Goal: Task Accomplishment & Management: Manage account settings

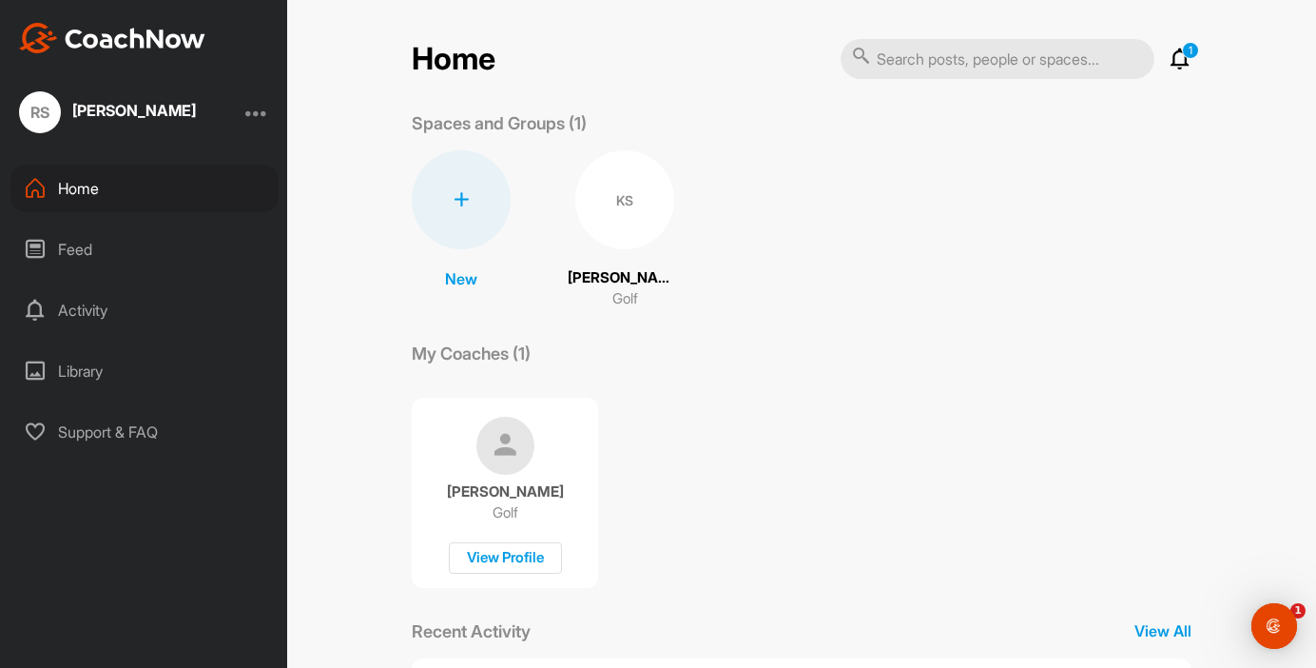
click at [611, 212] on div "KS" at bounding box center [624, 199] width 99 height 99
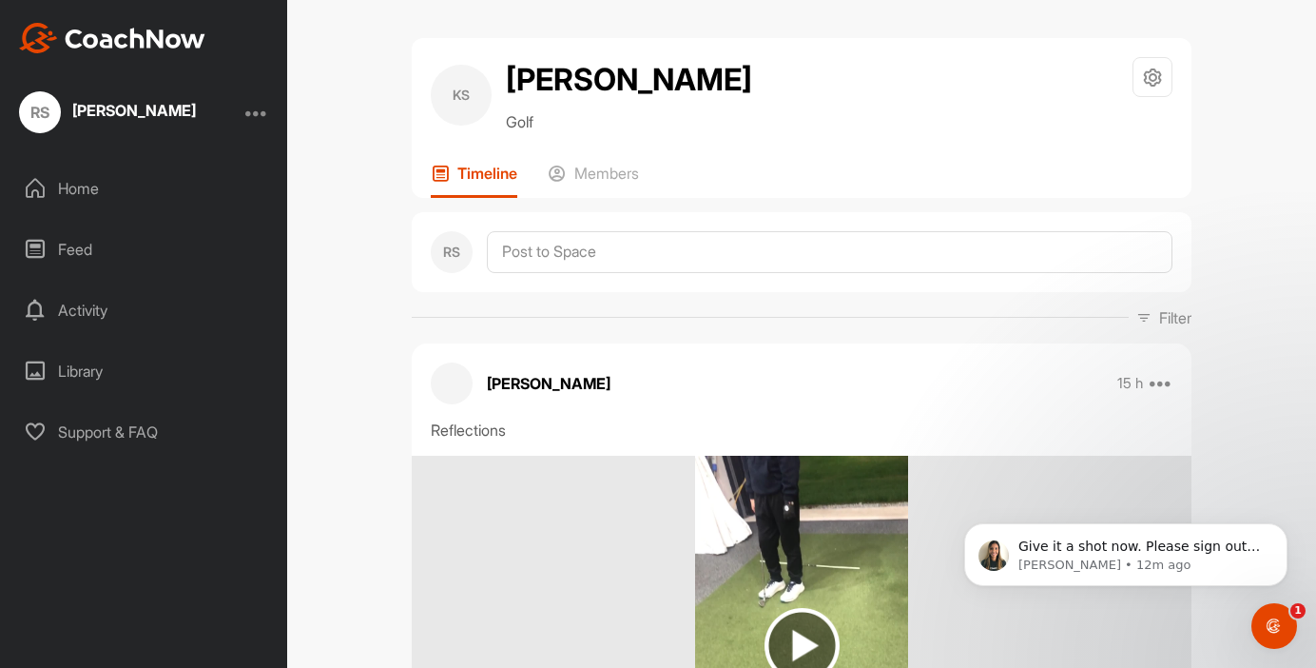
click at [260, 111] on div at bounding box center [256, 112] width 23 height 23
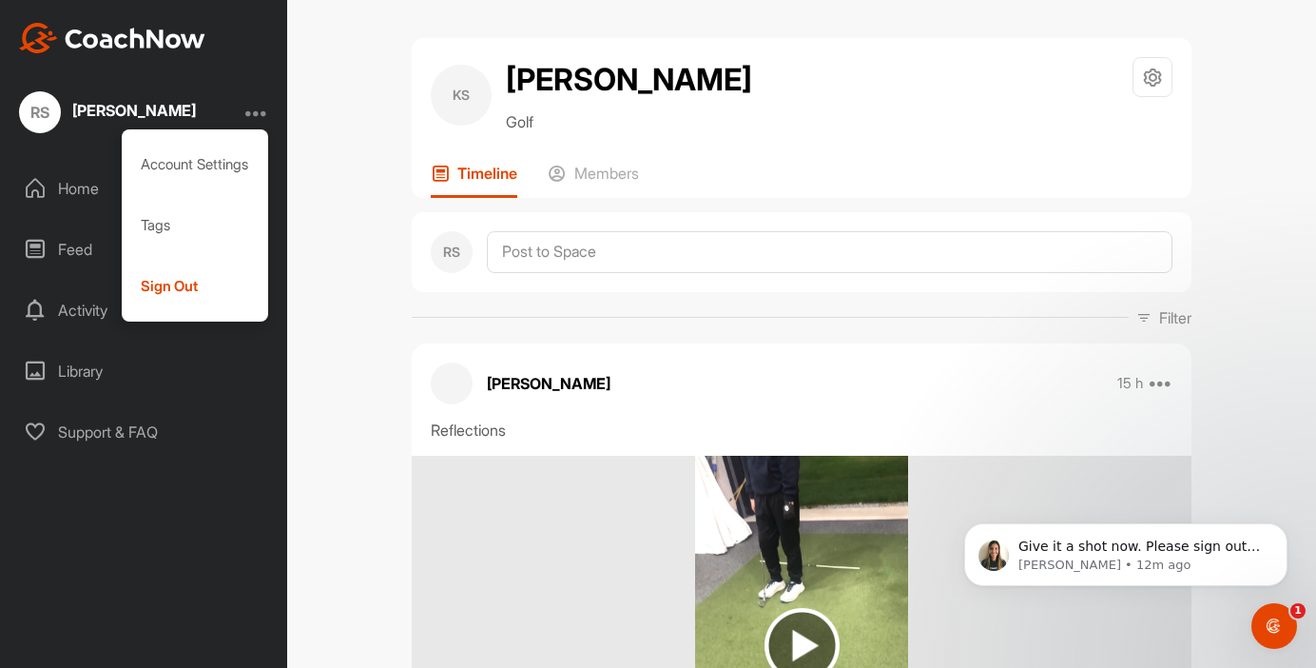
click at [192, 319] on div "Account Settings Tags Sign Out" at bounding box center [195, 225] width 147 height 192
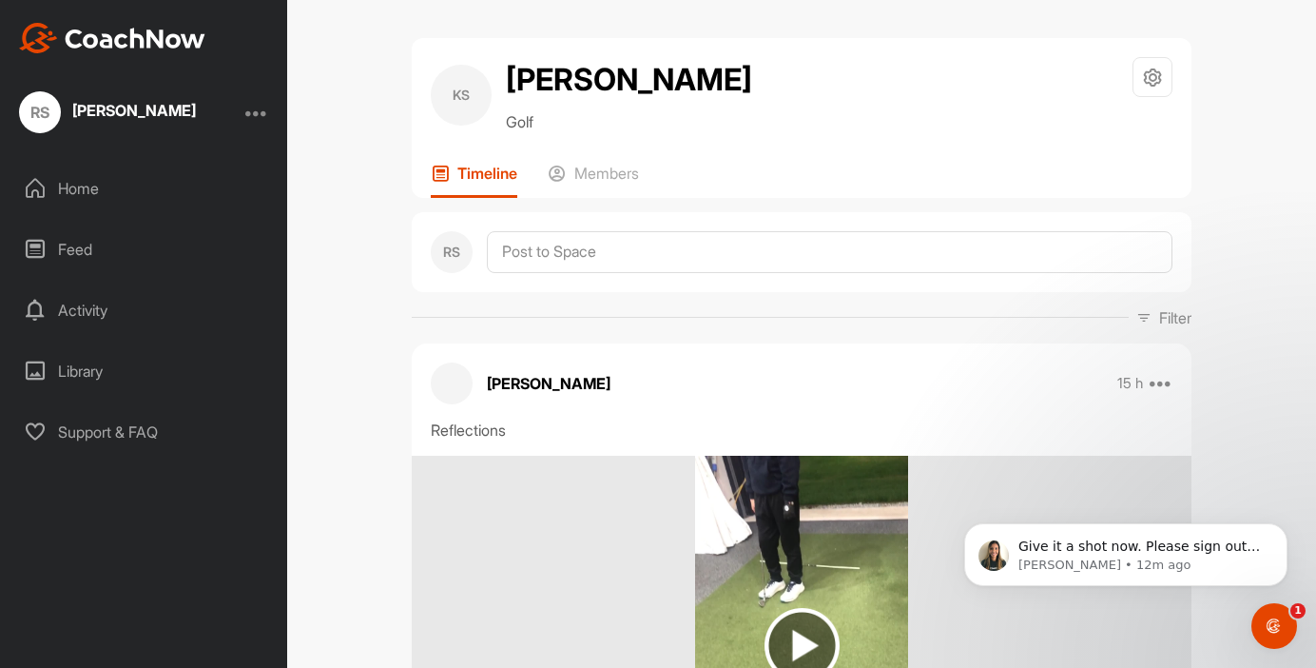
click at [262, 108] on div at bounding box center [256, 112] width 23 height 23
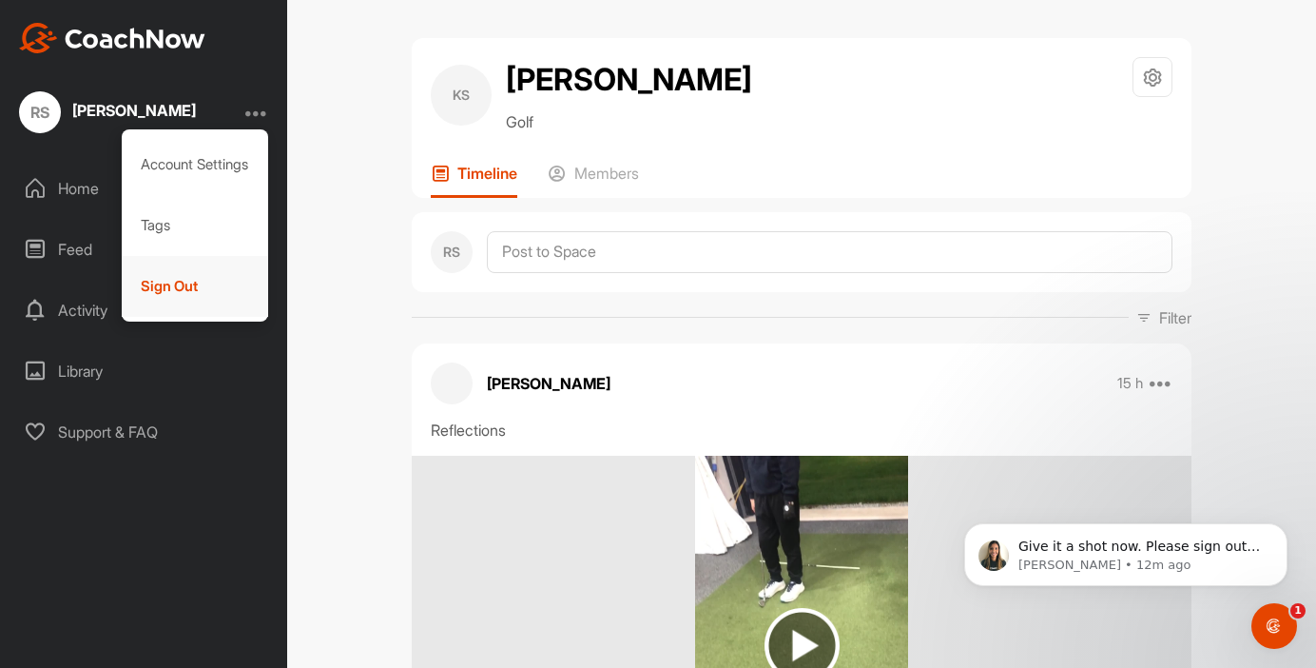
click at [211, 281] on div "Sign Out" at bounding box center [195, 286] width 147 height 61
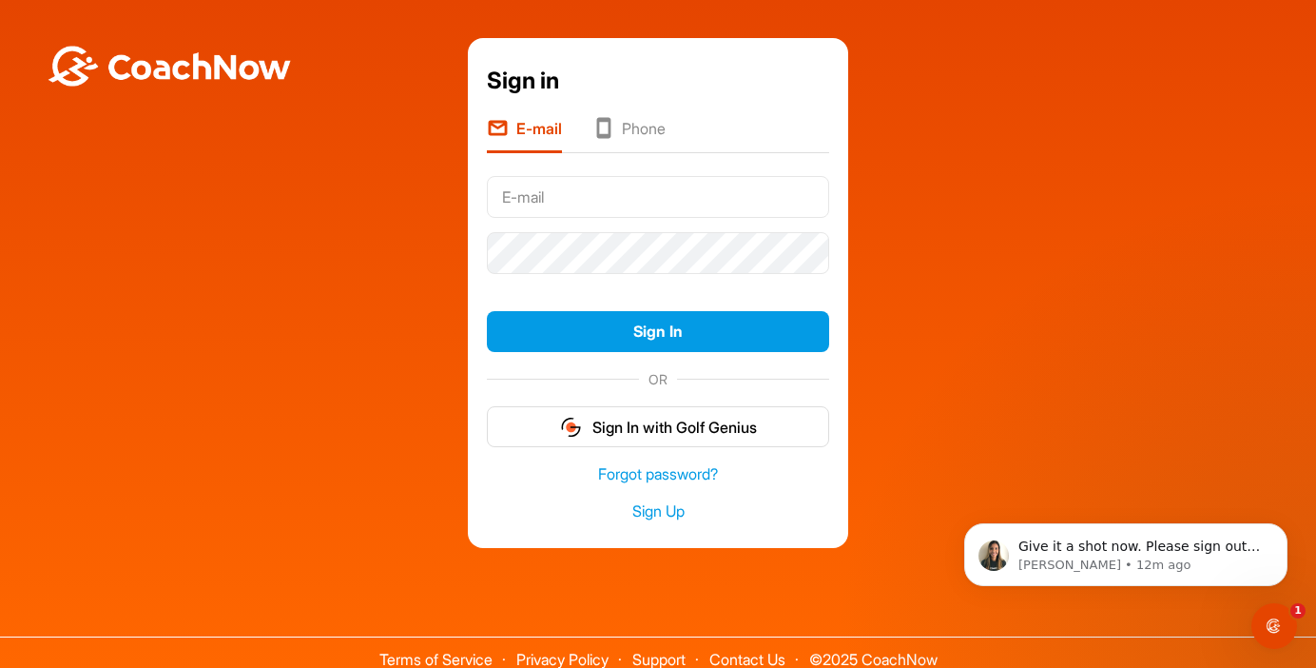
type input "[EMAIL_ADDRESS][DOMAIN_NAME]"
